Goal: Feedback & Contribution: Submit feedback/report problem

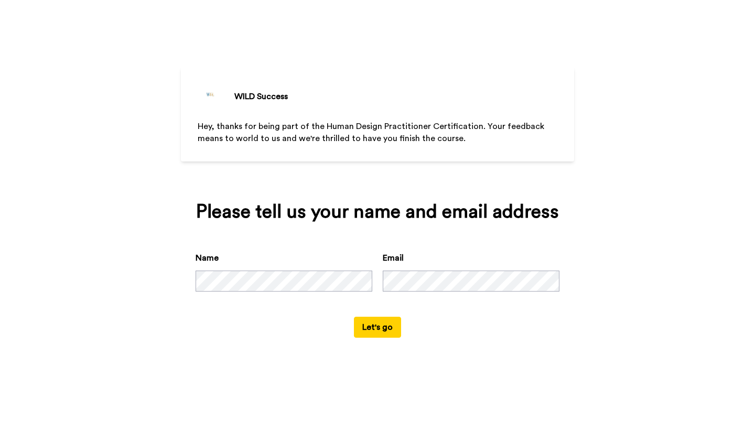
click at [380, 338] on button "Let's go" at bounding box center [377, 327] width 47 height 21
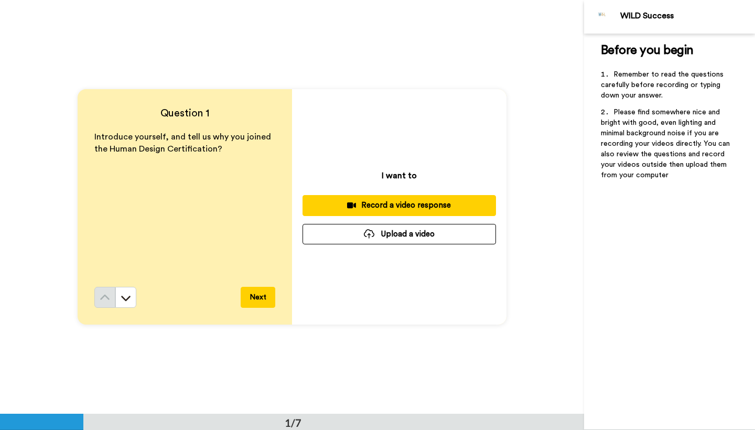
click at [445, 202] on div "Record a video response" at bounding box center [399, 205] width 177 height 11
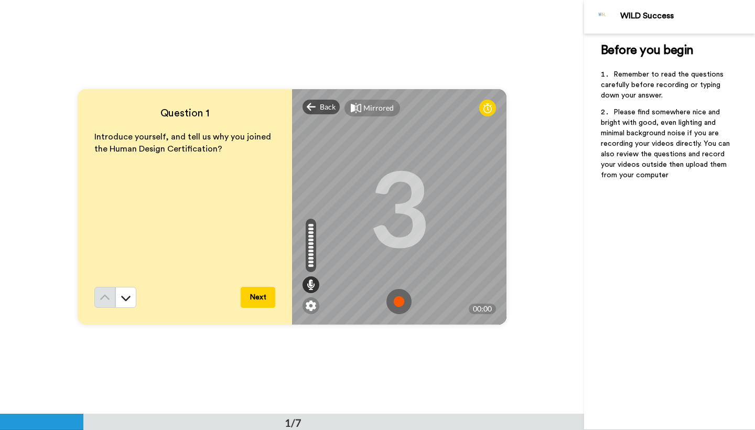
click at [399, 303] on img at bounding box center [398, 301] width 25 height 25
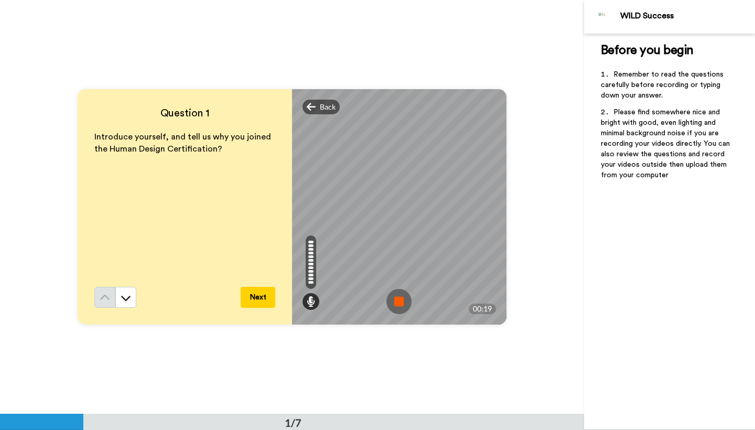
click at [399, 300] on img at bounding box center [398, 301] width 25 height 25
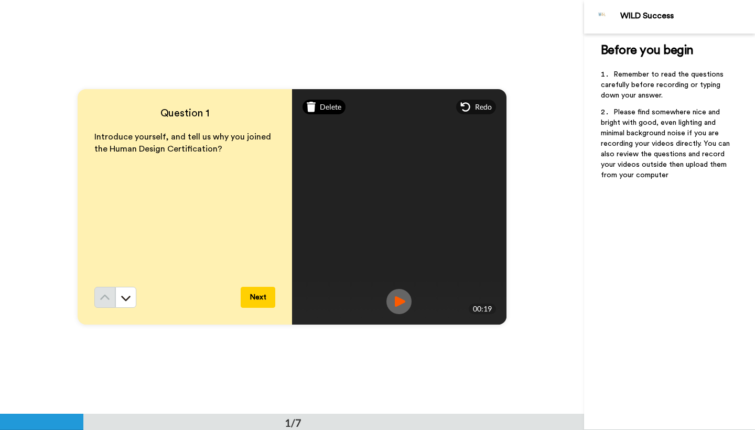
click at [320, 104] on span "Delete" at bounding box center [330, 107] width 21 height 10
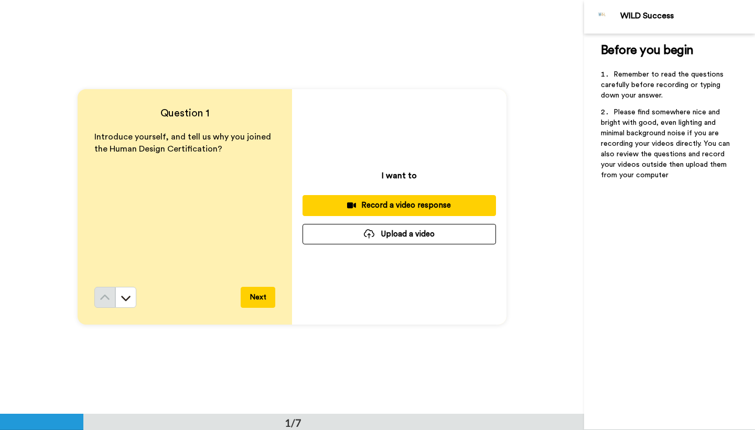
click at [385, 204] on div "Record a video response" at bounding box center [399, 205] width 177 height 11
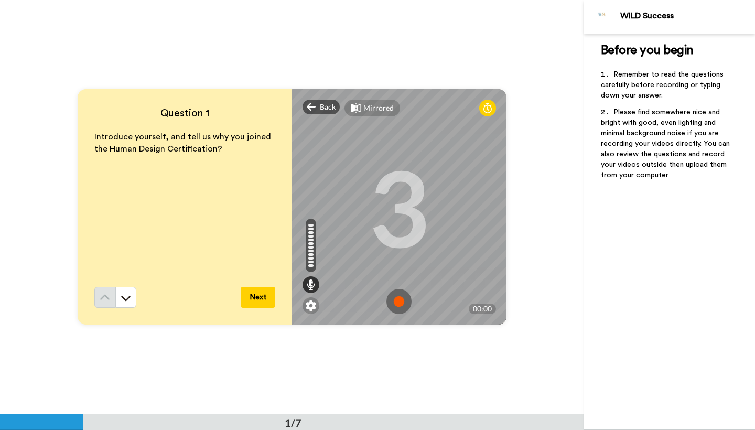
click at [393, 301] on img at bounding box center [398, 301] width 25 height 25
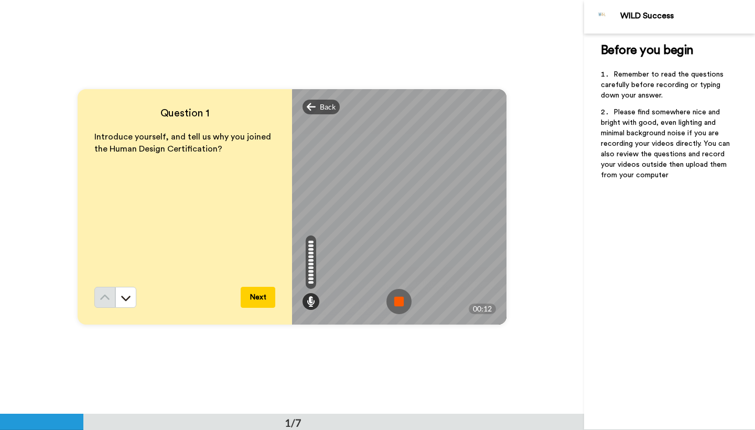
click at [396, 305] on img at bounding box center [398, 301] width 25 height 25
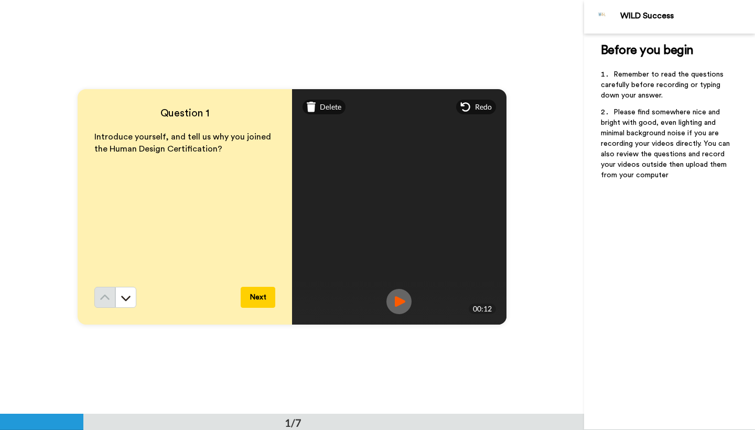
click at [261, 293] on button "Next" at bounding box center [258, 297] width 35 height 21
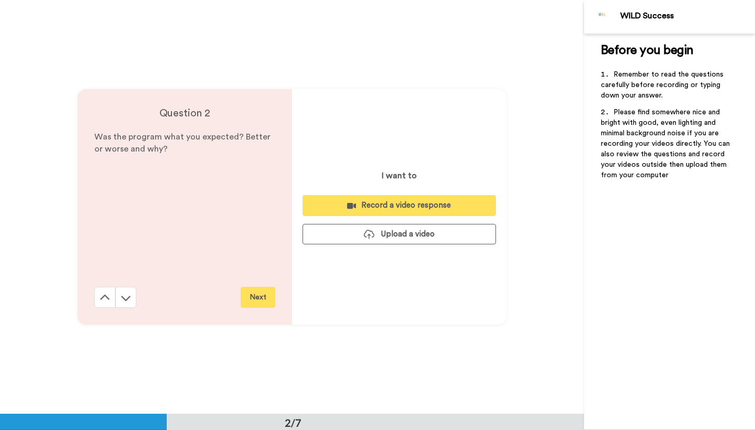
scroll to position [414, 0]
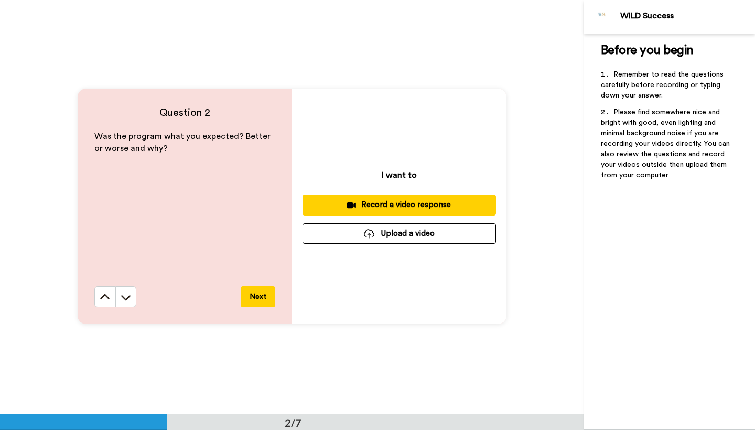
click at [420, 200] on div "Record a video response" at bounding box center [399, 204] width 177 height 11
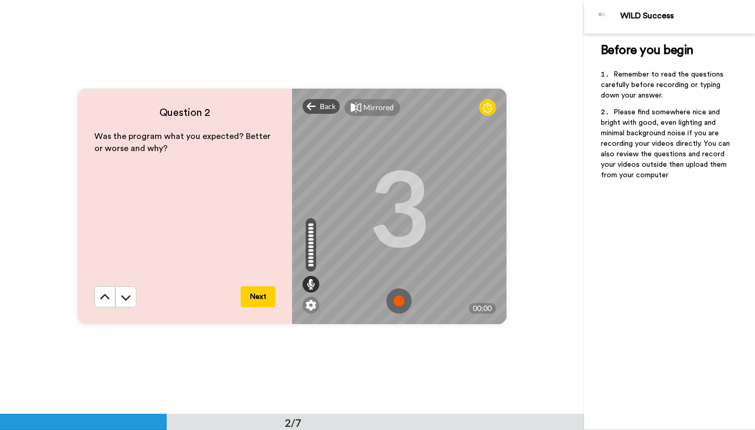
click at [397, 301] on img at bounding box center [398, 300] width 25 height 25
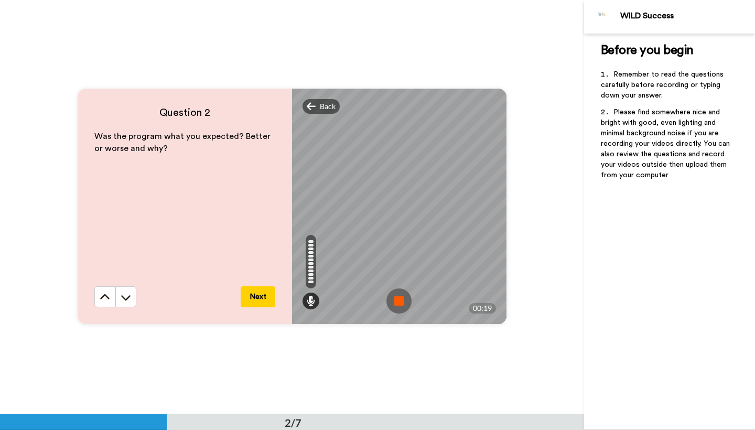
click at [255, 293] on button "Next" at bounding box center [258, 296] width 35 height 21
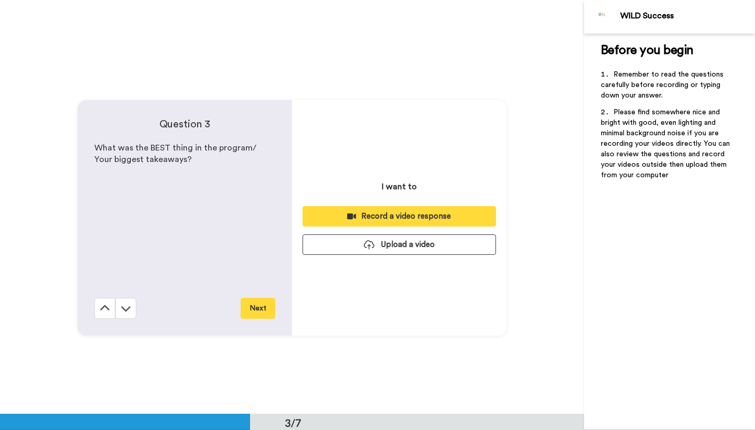
scroll to position [828, 0]
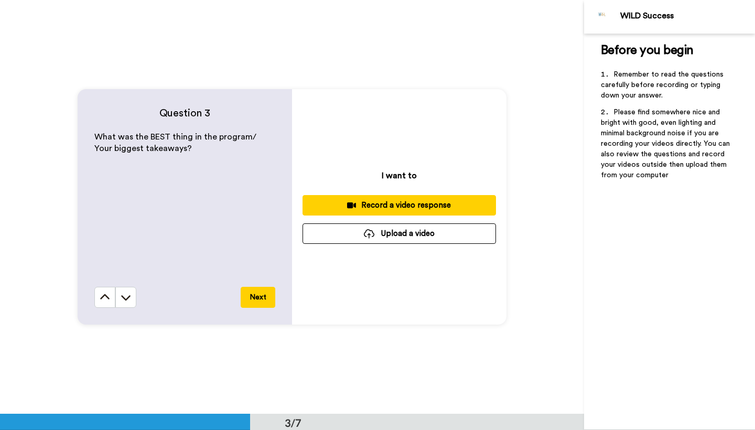
click at [412, 205] on div "Record a video response" at bounding box center [399, 205] width 177 height 11
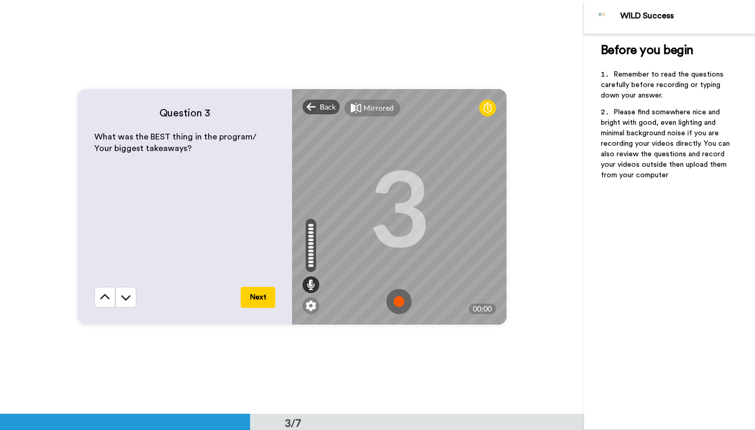
click at [397, 298] on img at bounding box center [398, 301] width 25 height 25
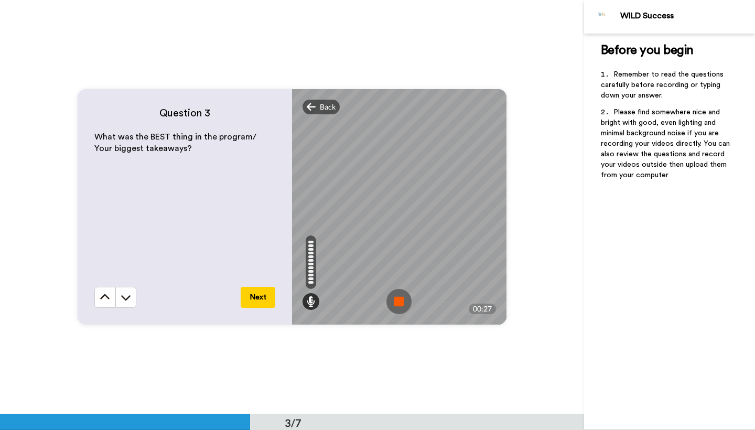
click at [394, 300] on img at bounding box center [398, 301] width 25 height 25
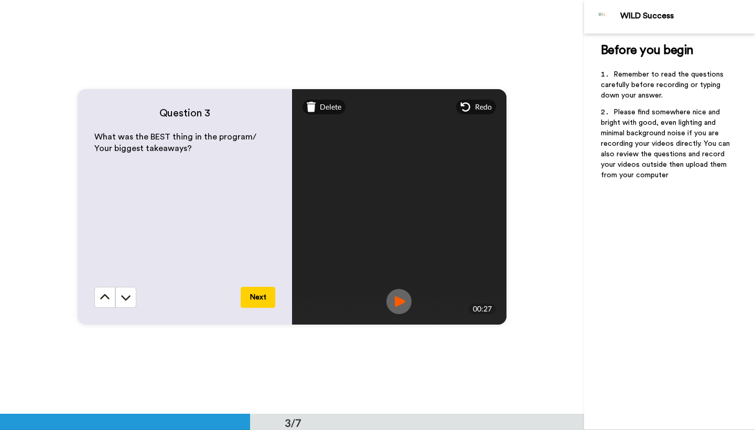
click at [253, 298] on button "Next" at bounding box center [258, 297] width 35 height 21
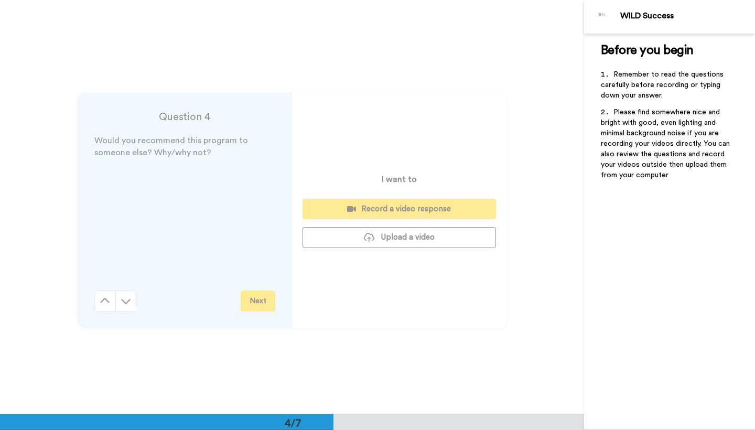
scroll to position [1241, 0]
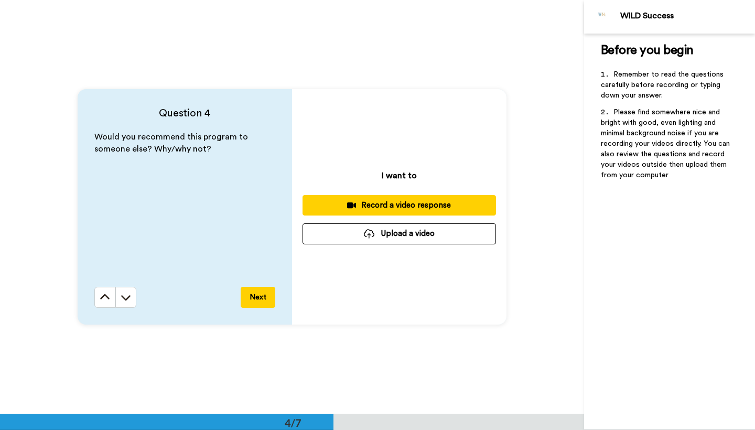
click at [391, 205] on div "Record a video response" at bounding box center [399, 205] width 177 height 11
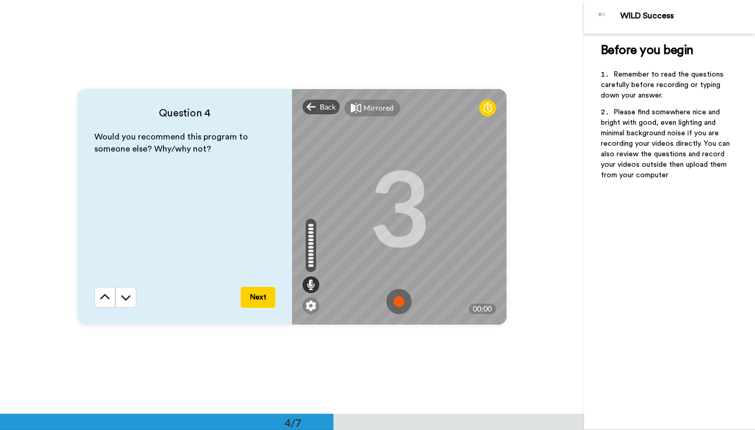
click at [393, 300] on img at bounding box center [398, 301] width 25 height 25
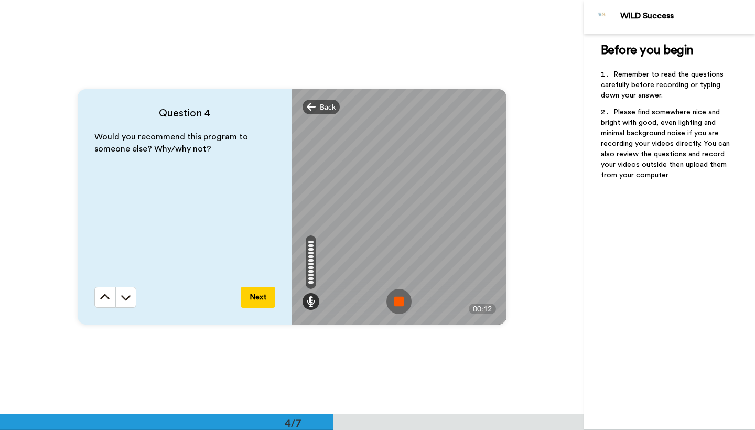
click at [396, 307] on img at bounding box center [398, 301] width 25 height 25
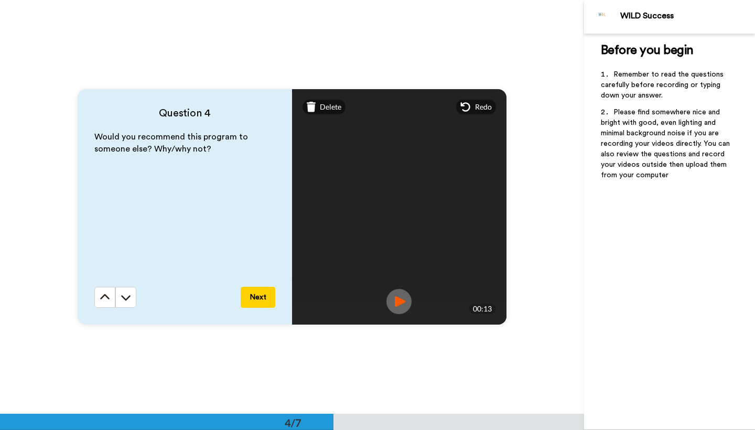
click at [253, 297] on button "Next" at bounding box center [258, 297] width 35 height 21
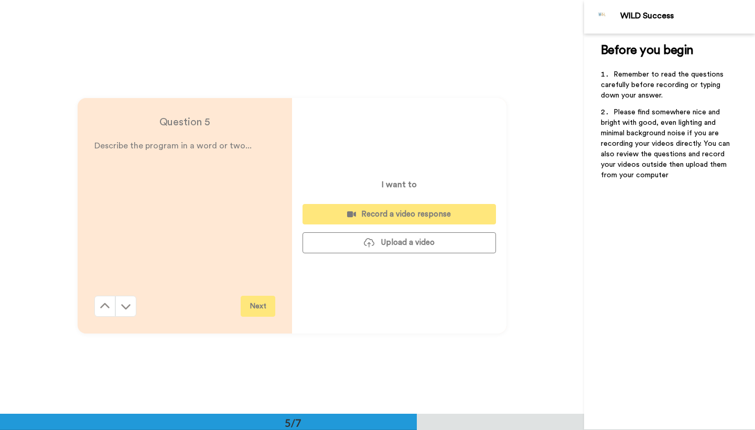
scroll to position [1655, 0]
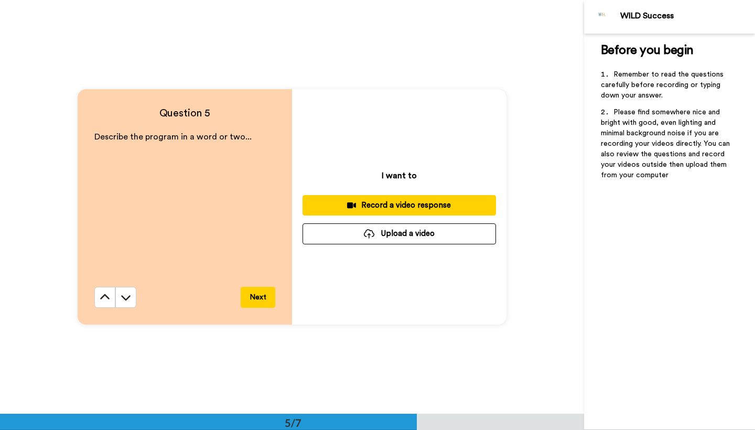
click at [400, 206] on div "Record a video response" at bounding box center [399, 205] width 177 height 11
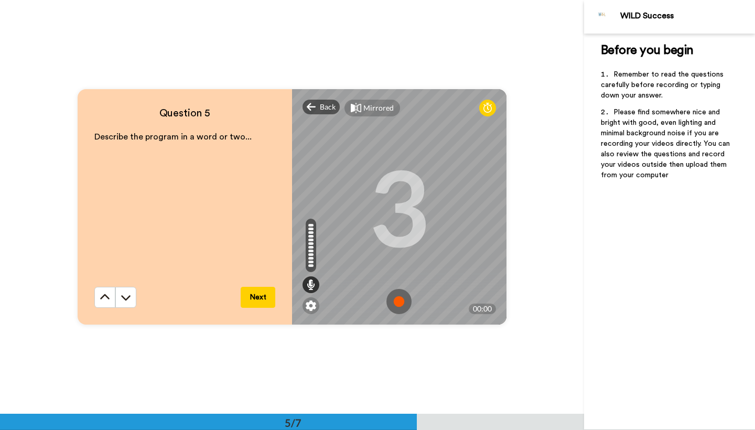
click at [397, 305] on img at bounding box center [398, 301] width 25 height 25
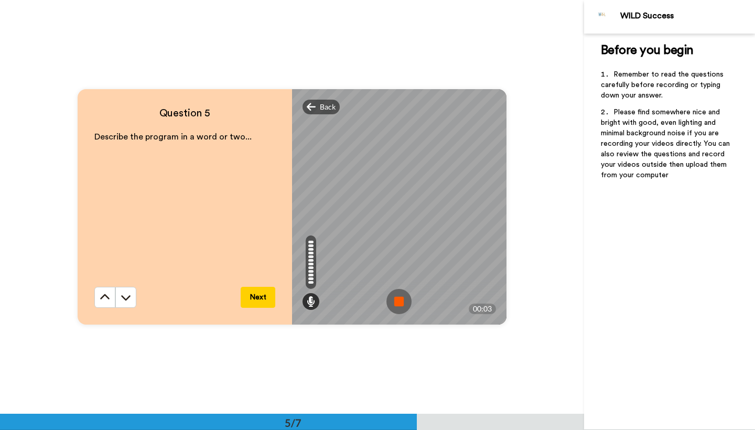
click at [401, 300] on img at bounding box center [398, 301] width 25 height 25
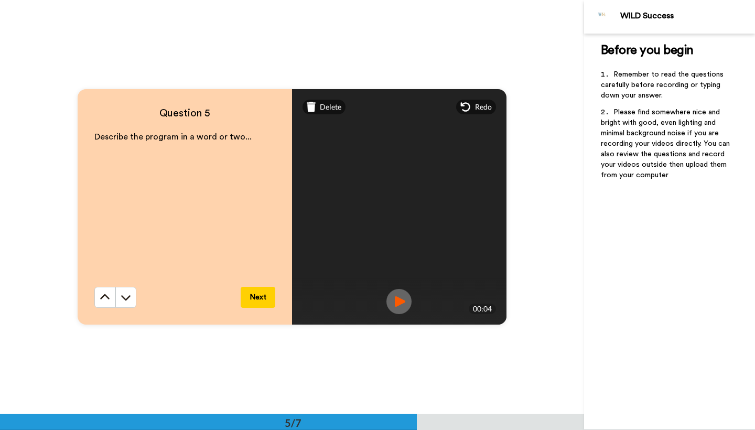
click at [255, 297] on button "Next" at bounding box center [258, 297] width 35 height 21
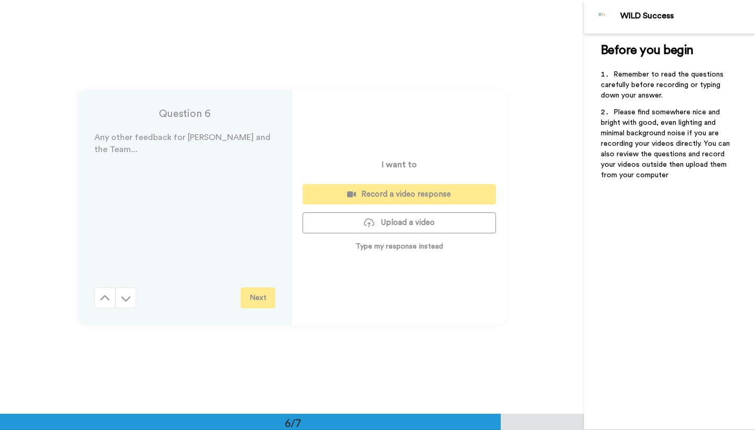
scroll to position [2069, 0]
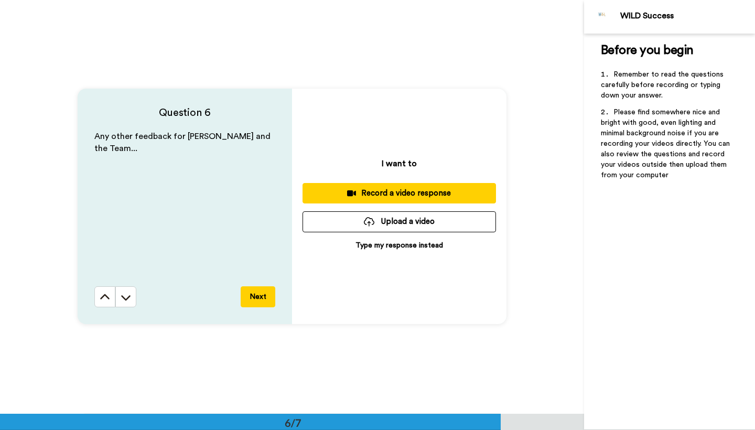
click at [412, 196] on div "Record a video response" at bounding box center [399, 193] width 177 height 11
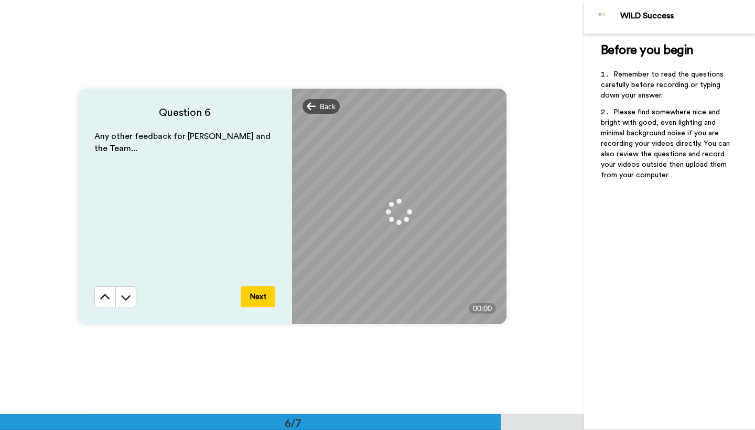
click at [259, 294] on button "Next" at bounding box center [258, 296] width 35 height 21
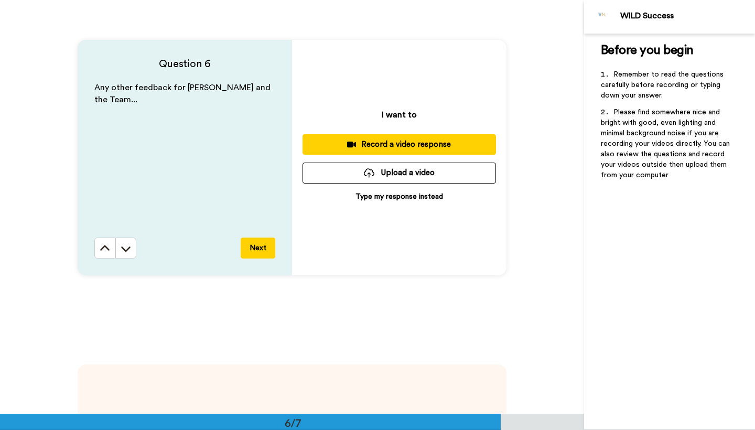
scroll to position [2117, 0]
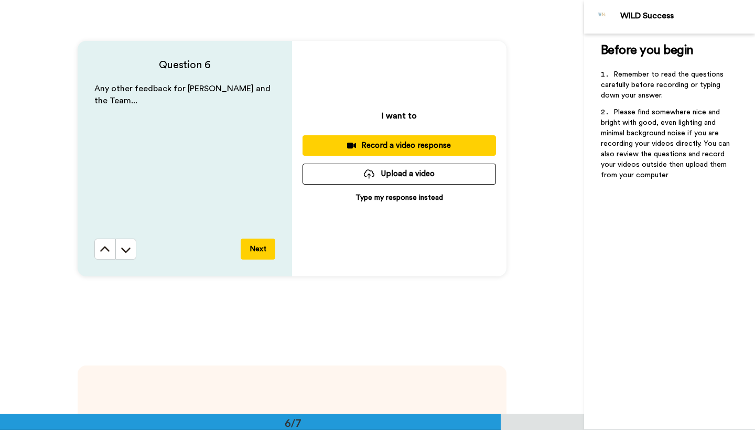
click at [402, 139] on button "Record a video response" at bounding box center [398, 145] width 193 height 20
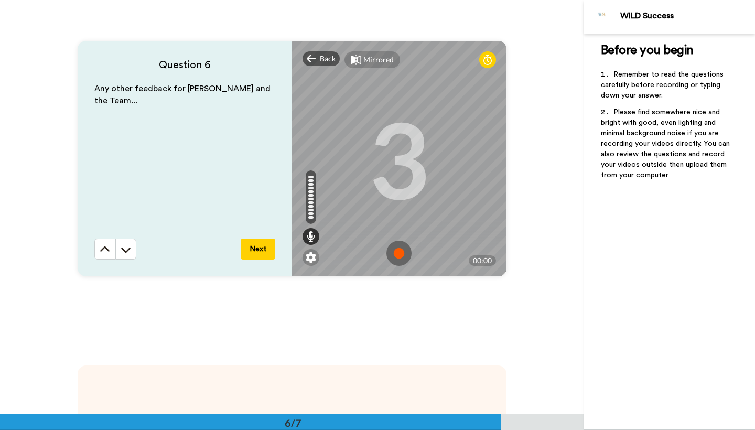
click at [398, 249] on img at bounding box center [398, 253] width 25 height 25
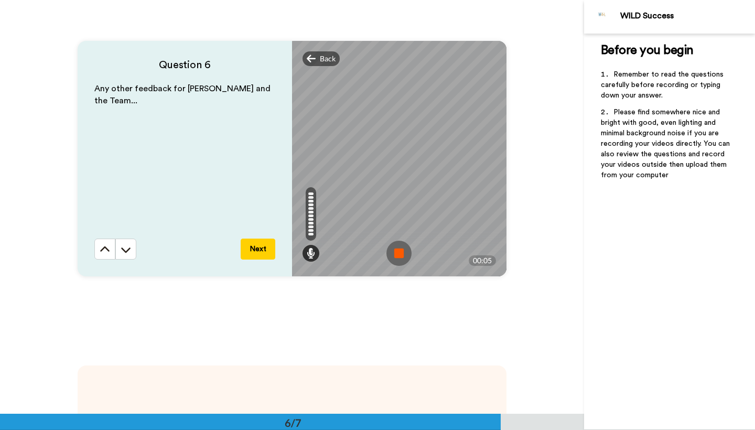
click at [399, 256] on img at bounding box center [398, 253] width 25 height 25
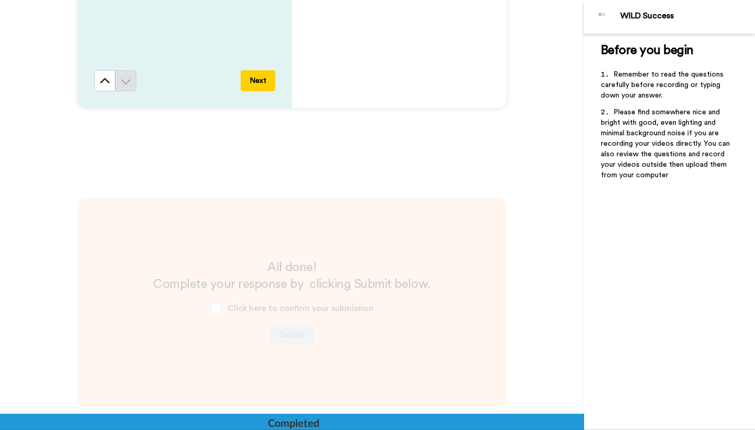
scroll to position [2288, 0]
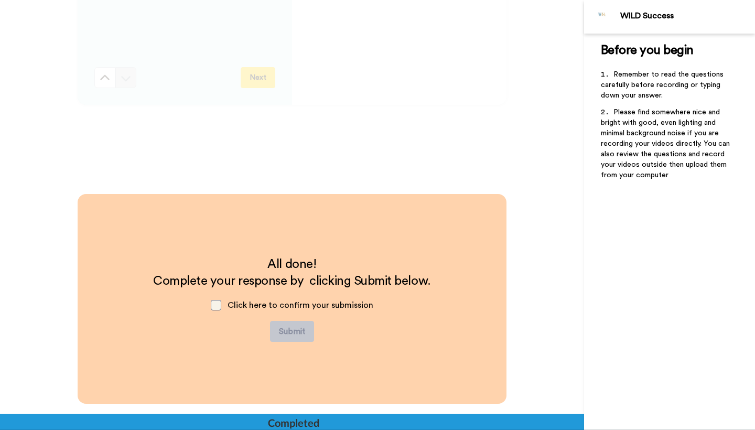
click at [218, 306] on span at bounding box center [216, 305] width 10 height 10
click at [289, 332] on button "Submit" at bounding box center [292, 331] width 44 height 21
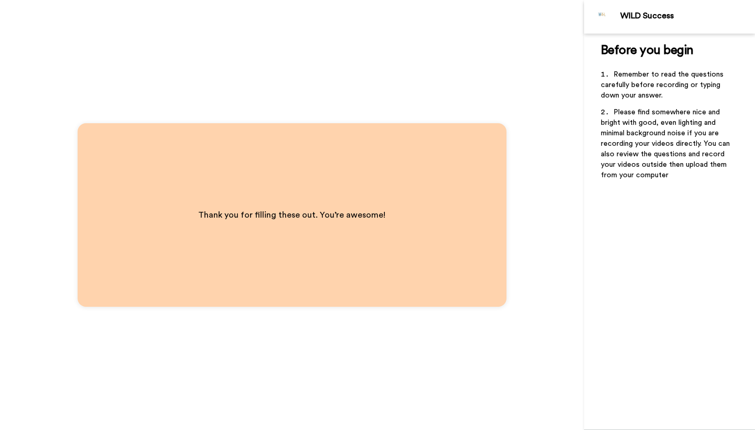
click at [642, 18] on div "WILD Success" at bounding box center [687, 16] width 134 height 10
